Goal: Information Seeking & Learning: Compare options

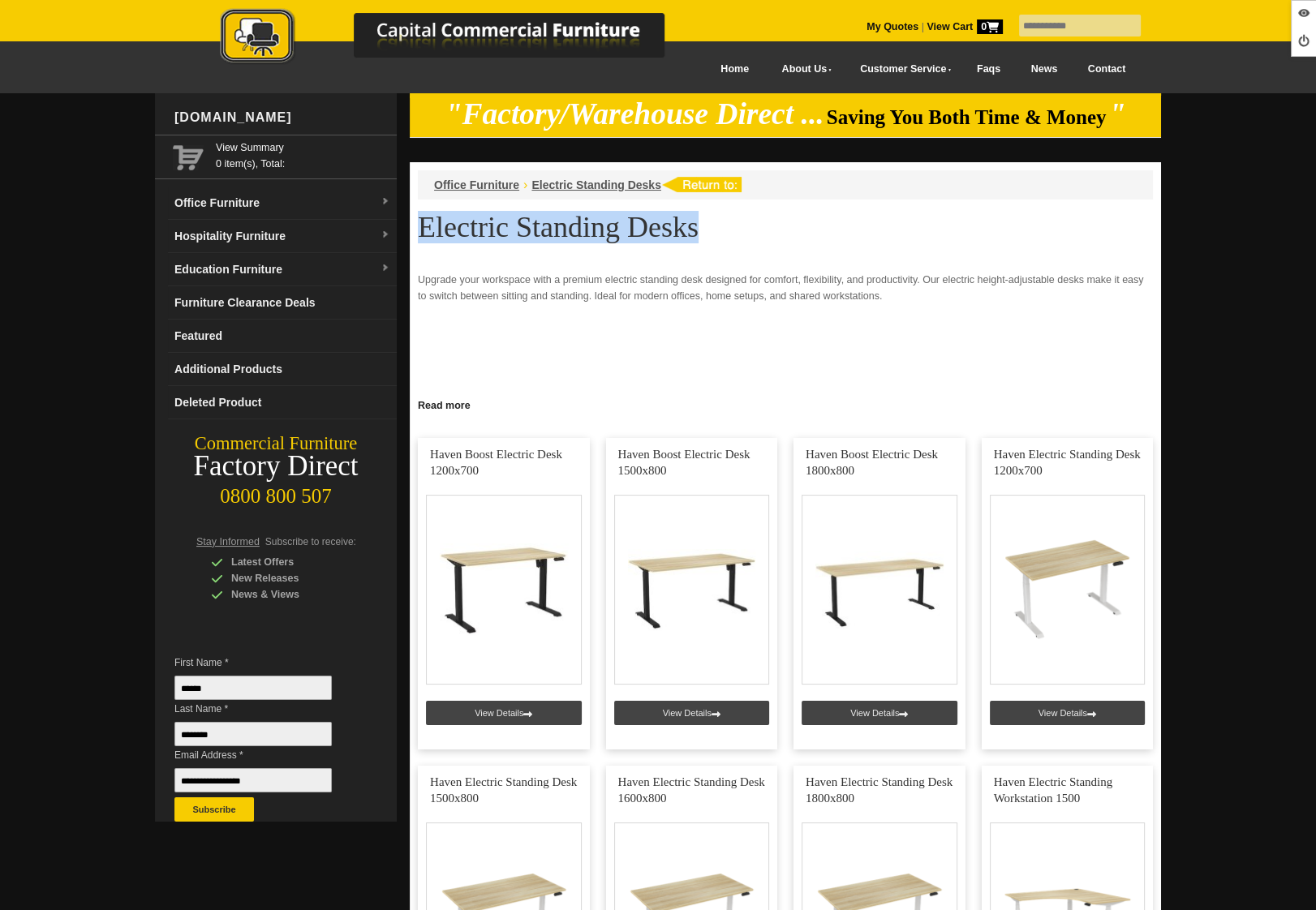
click at [424, 232] on h1 "Electric Standing Desks" at bounding box center [785, 227] width 735 height 31
click at [516, 253] on p at bounding box center [785, 250] width 735 height 16
drag, startPoint x: 650, startPoint y: 225, endPoint x: 424, endPoint y: 226, distance: 226.0
click at [424, 226] on h1 "Electric Standing Desks" at bounding box center [785, 227] width 735 height 31
click at [221, 235] on link "Hospitality Furniture" at bounding box center [282, 236] width 229 height 33
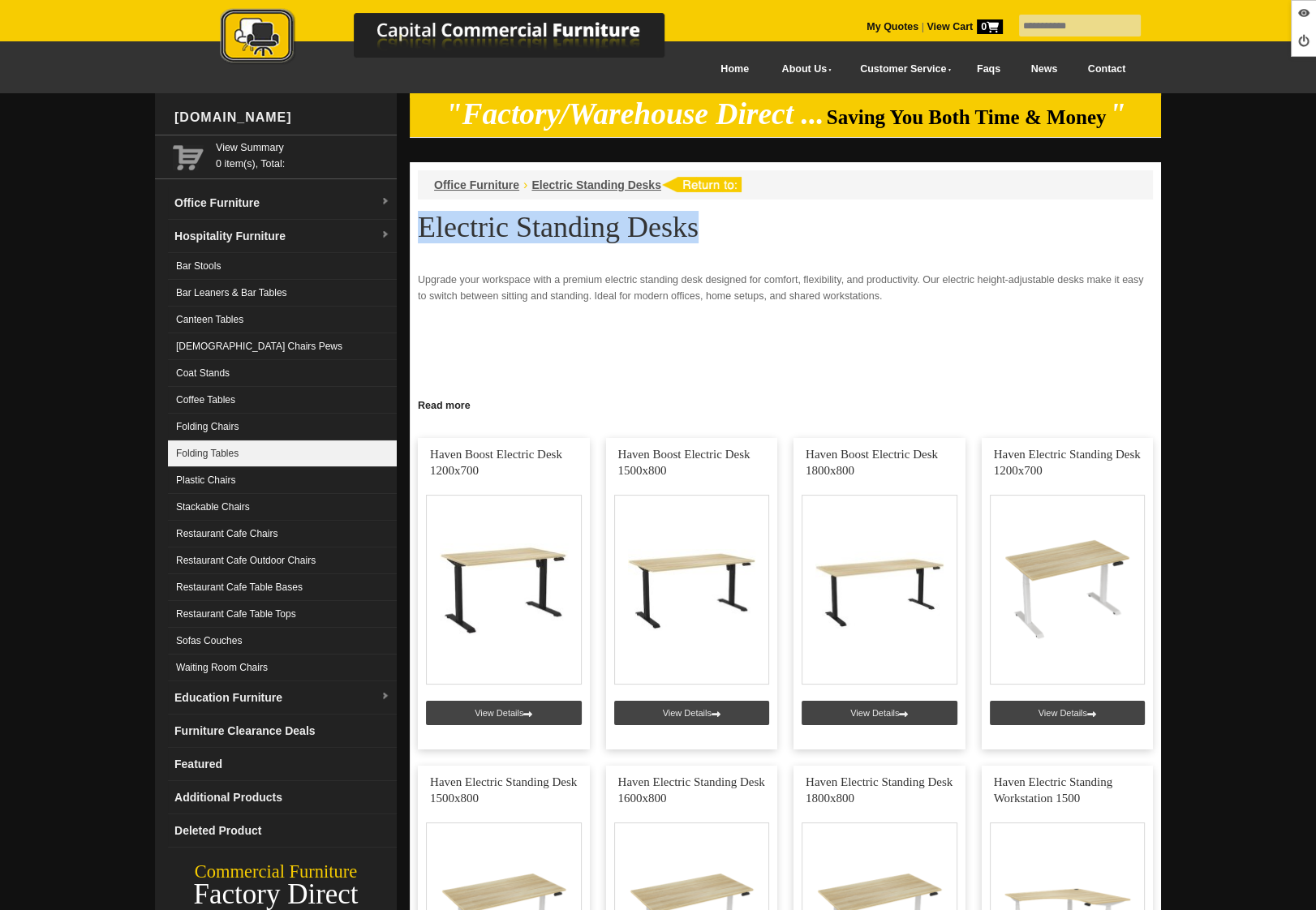
click at [300, 440] on link "Folding Tables" at bounding box center [282, 454] width 229 height 27
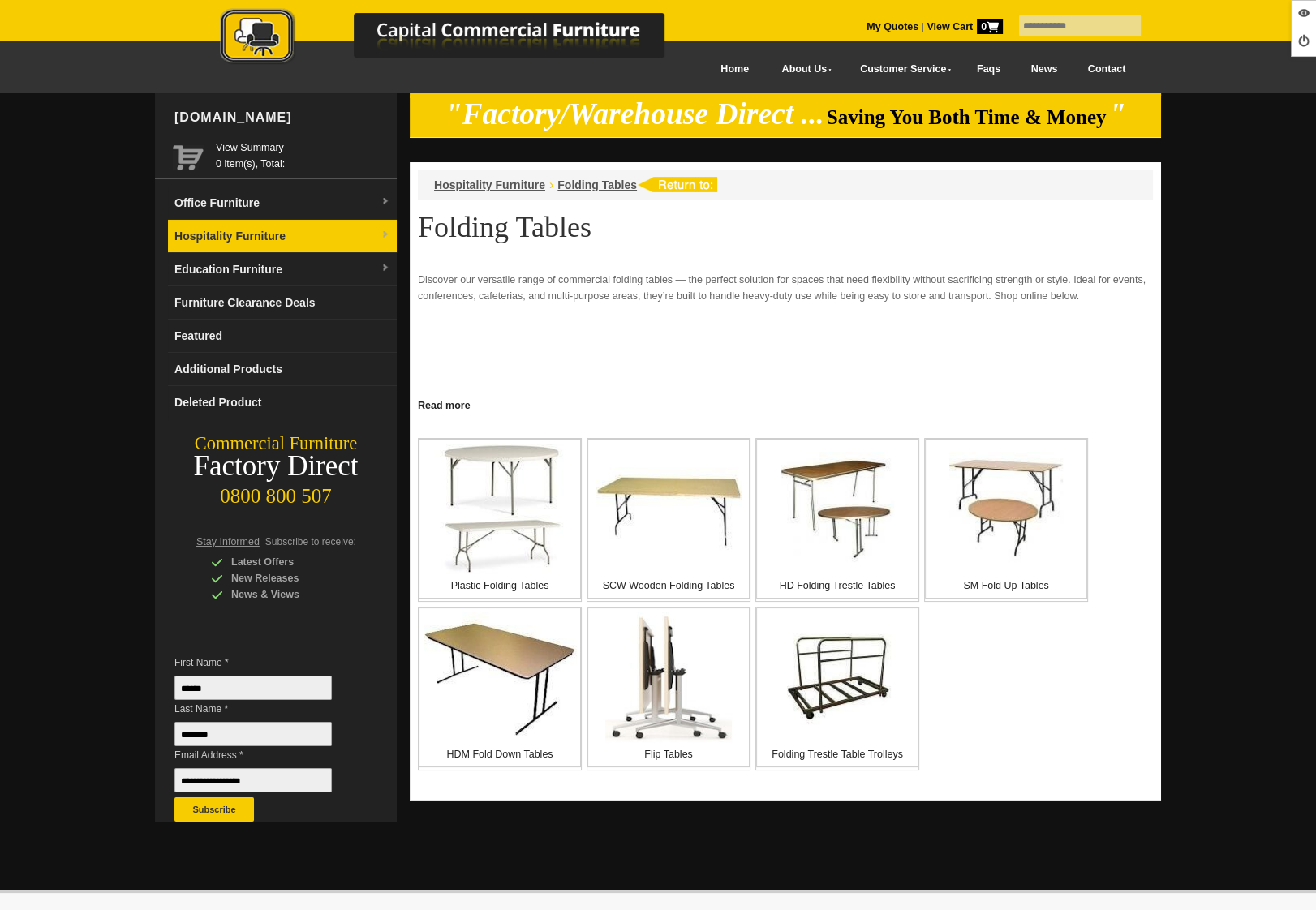
click at [247, 237] on link "Hospitality Furniture" at bounding box center [282, 236] width 229 height 33
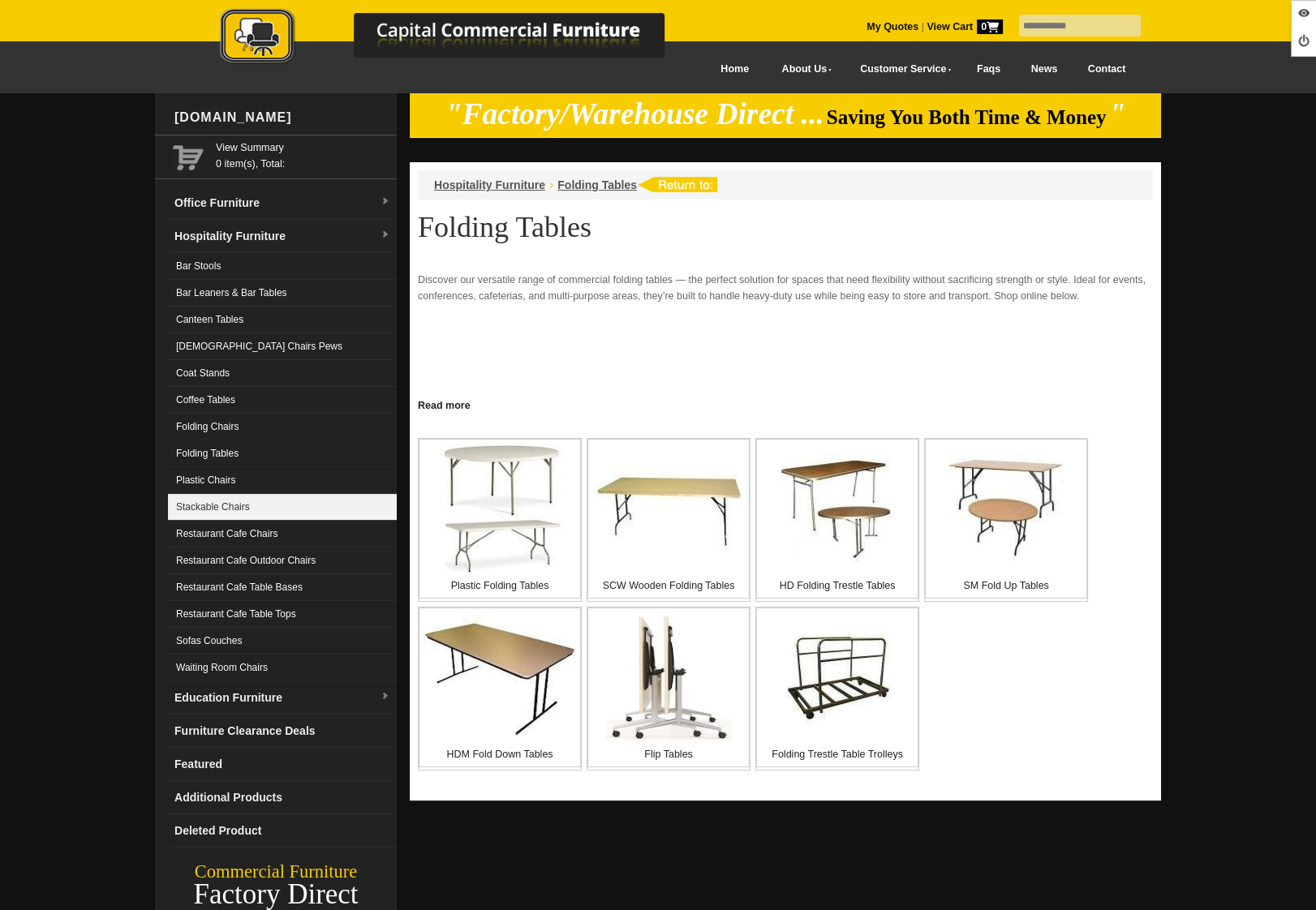
click at [238, 506] on link "Stackable Chairs" at bounding box center [282, 508] width 229 height 27
